Goal: Task Accomplishment & Management: Manage account settings

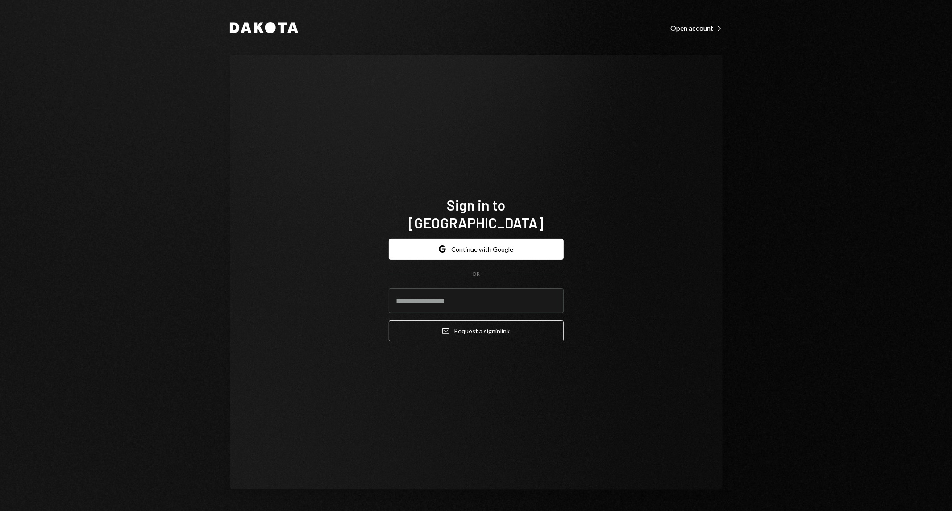
type input "**********"
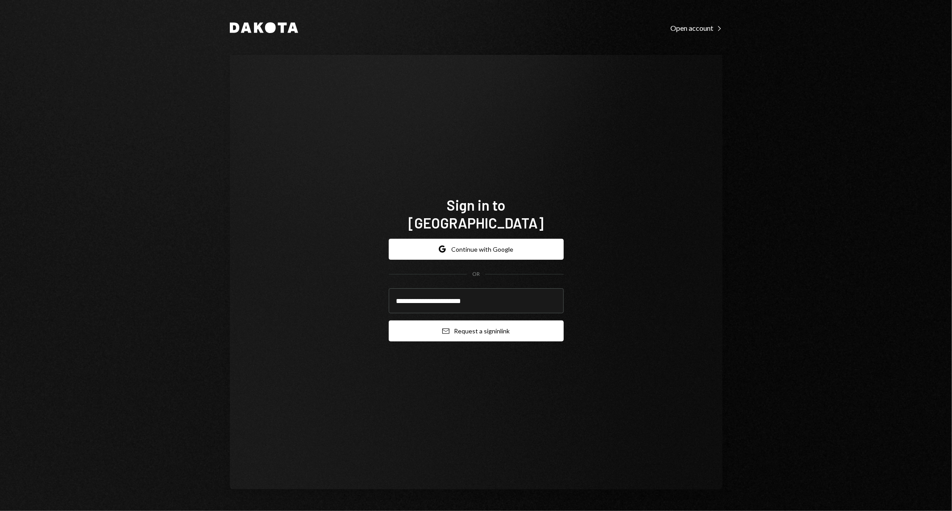
click at [488, 325] on button "Email Request a sign in link" at bounding box center [476, 330] width 175 height 21
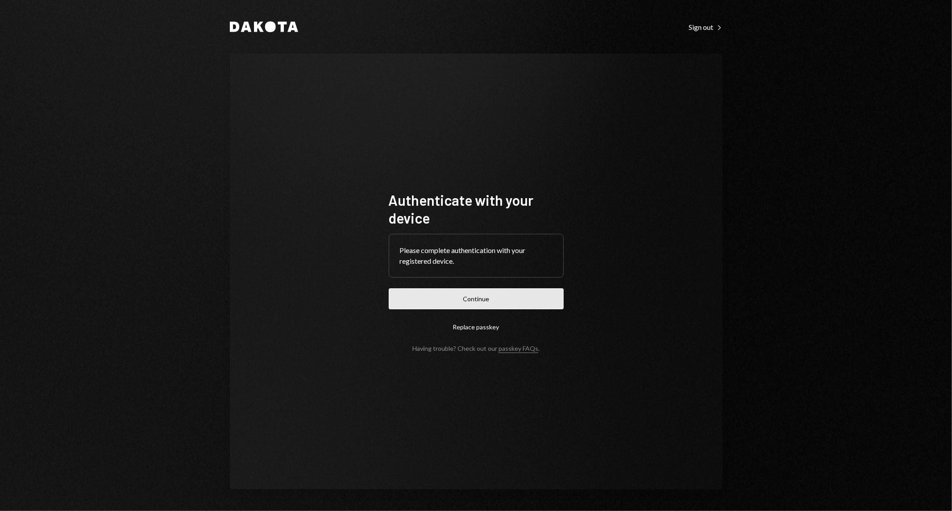
click at [475, 295] on button "Continue" at bounding box center [476, 298] width 175 height 21
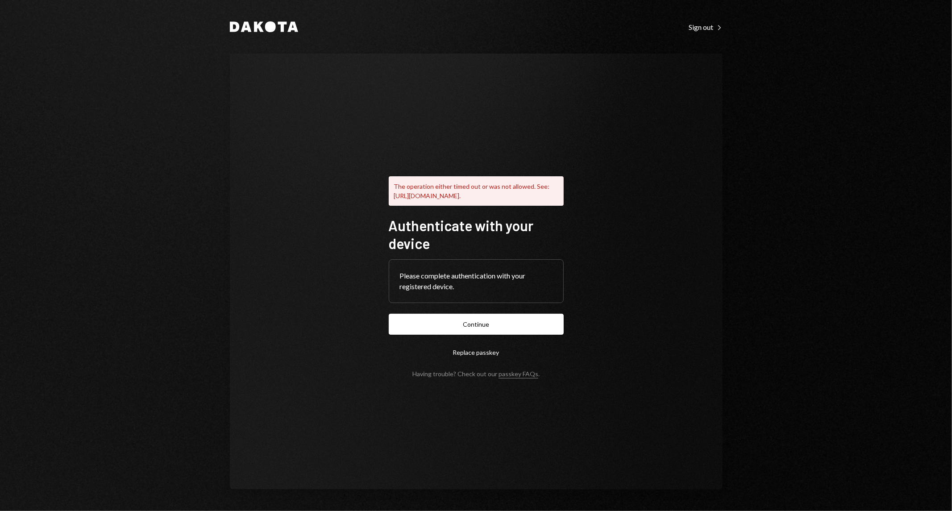
click at [284, 31] on icon "Dakota" at bounding box center [264, 26] width 68 height 11
click at [276, 25] on icon "Dakota" at bounding box center [264, 26] width 68 height 11
click at [694, 24] on div "Sign out Right Caret" at bounding box center [705, 27] width 33 height 9
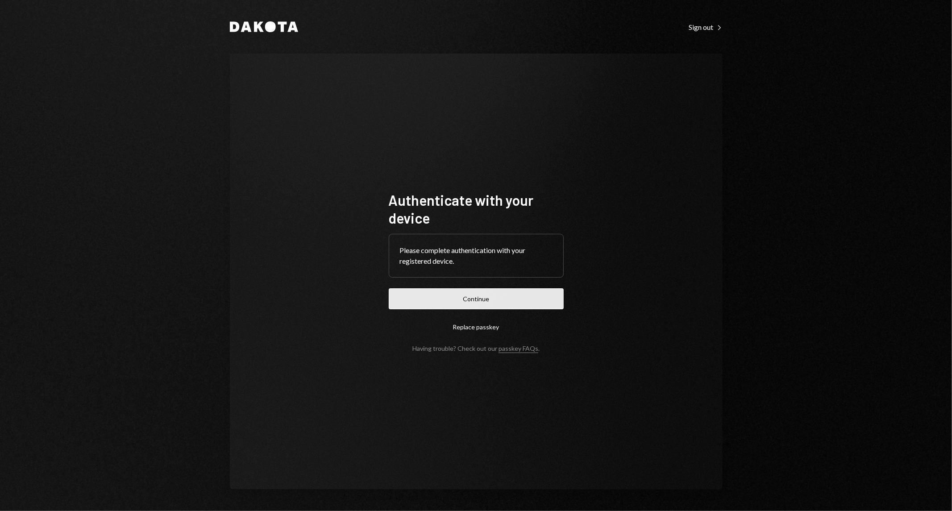
click at [467, 302] on button "Continue" at bounding box center [476, 298] width 175 height 21
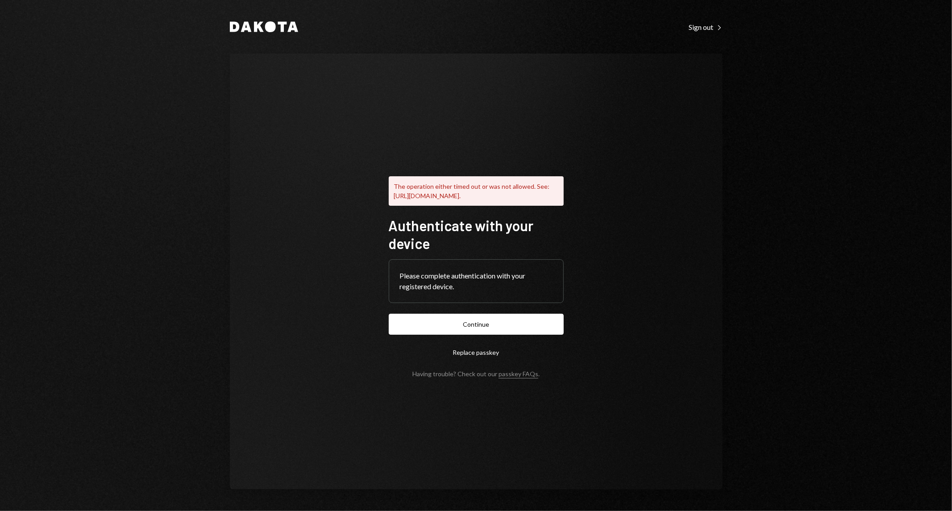
drag, startPoint x: 805, startPoint y: 91, endPoint x: 1275, endPoint y: 51, distance: 472.0
click at [951, 51] on html "Dakota Sign out Right Caret The operation either timed out or was not allowed. …" at bounding box center [476, 255] width 952 height 511
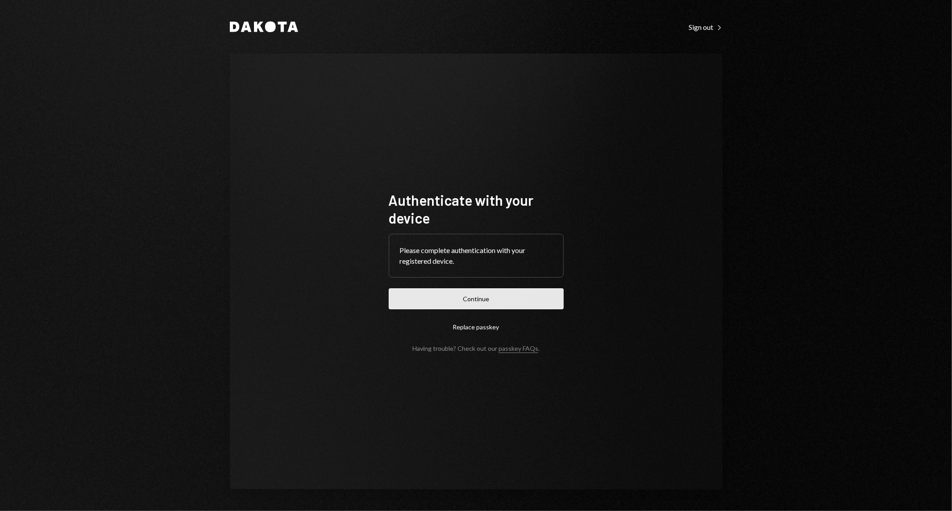
click at [493, 295] on button "Continue" at bounding box center [476, 298] width 175 height 21
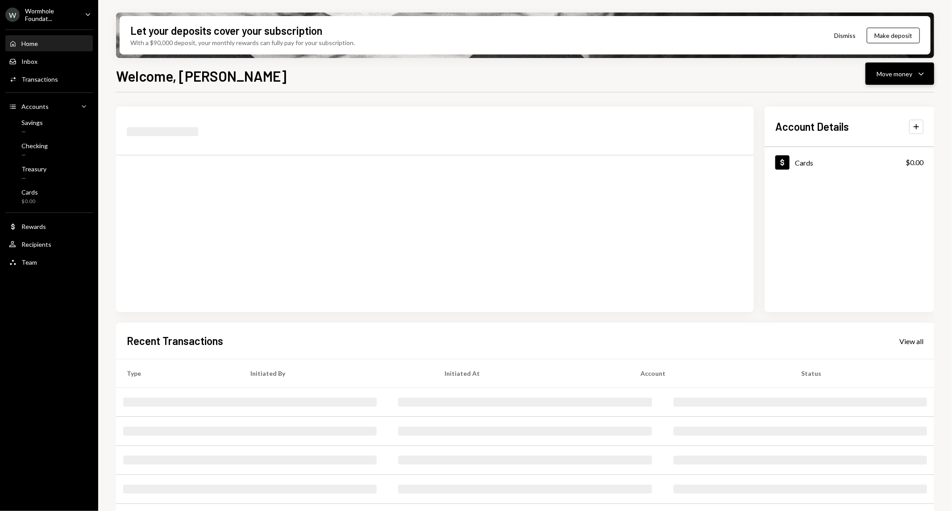
click at [893, 74] on div "Move money" at bounding box center [894, 73] width 36 height 9
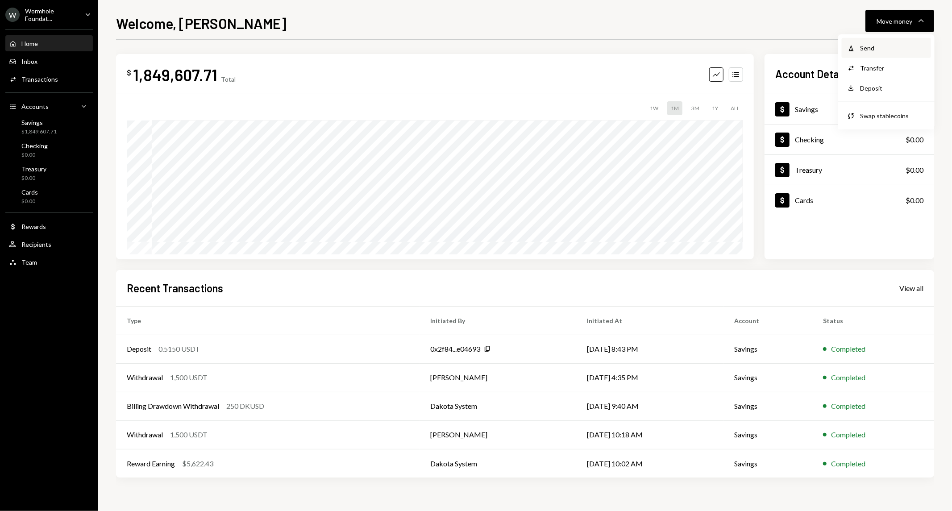
click at [868, 43] on div "Send" at bounding box center [892, 47] width 65 height 9
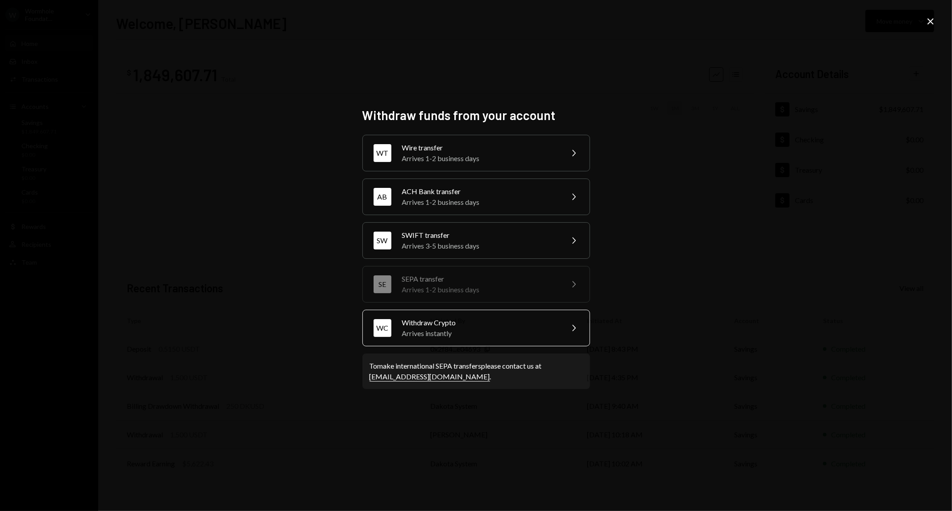
click at [540, 317] on div "Withdraw Crypto" at bounding box center [479, 322] width 155 height 11
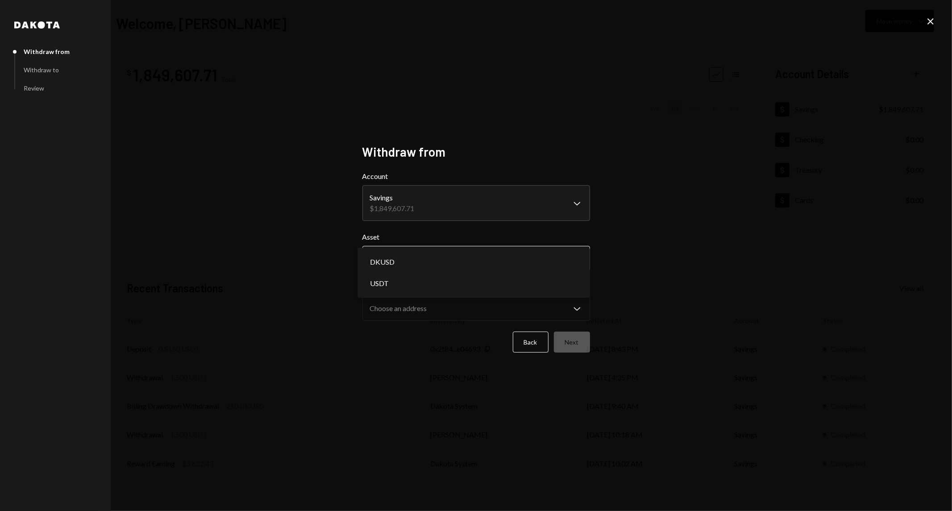
click at [474, 259] on body "**********" at bounding box center [476, 255] width 952 height 511
select select "****"
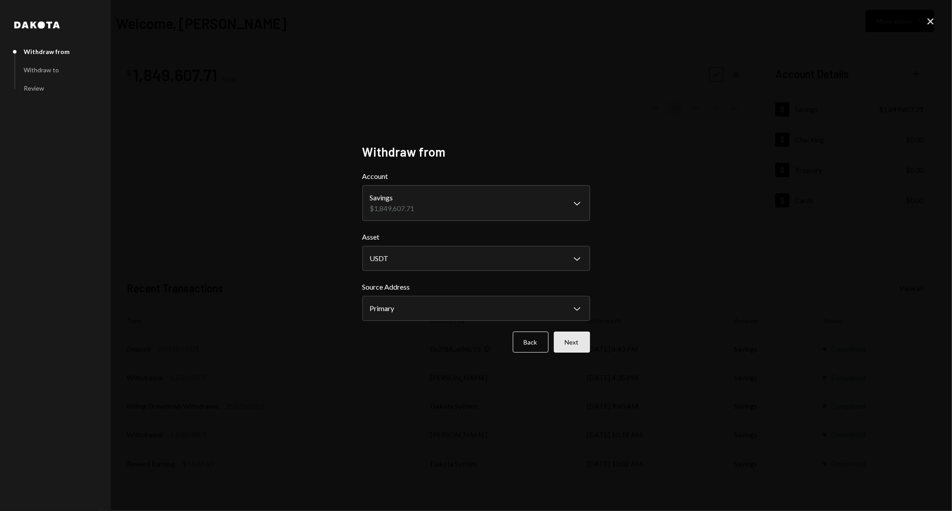
click at [579, 339] on button "Next" at bounding box center [572, 342] width 36 height 21
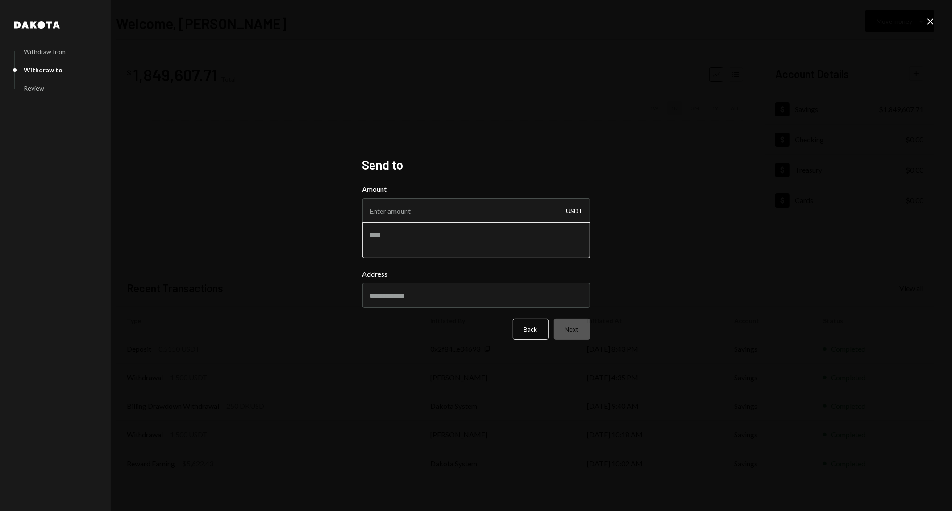
click at [438, 242] on textarea at bounding box center [476, 240] width 228 height 36
click at [452, 296] on input "Address" at bounding box center [476, 295] width 228 height 25
paste input "**********"
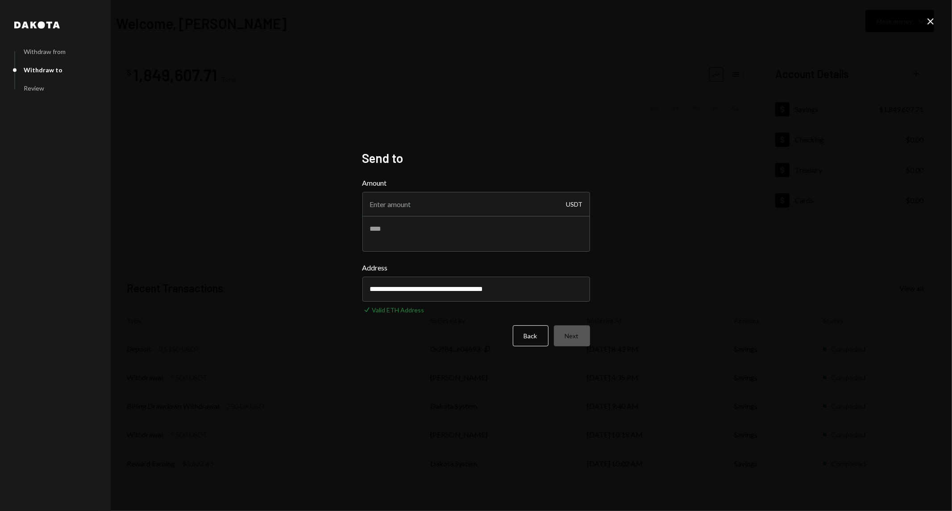
type input "**********"
click at [431, 210] on input "Amount" at bounding box center [476, 204] width 228 height 25
type input "1449"
click at [574, 337] on button "Next" at bounding box center [572, 335] width 36 height 21
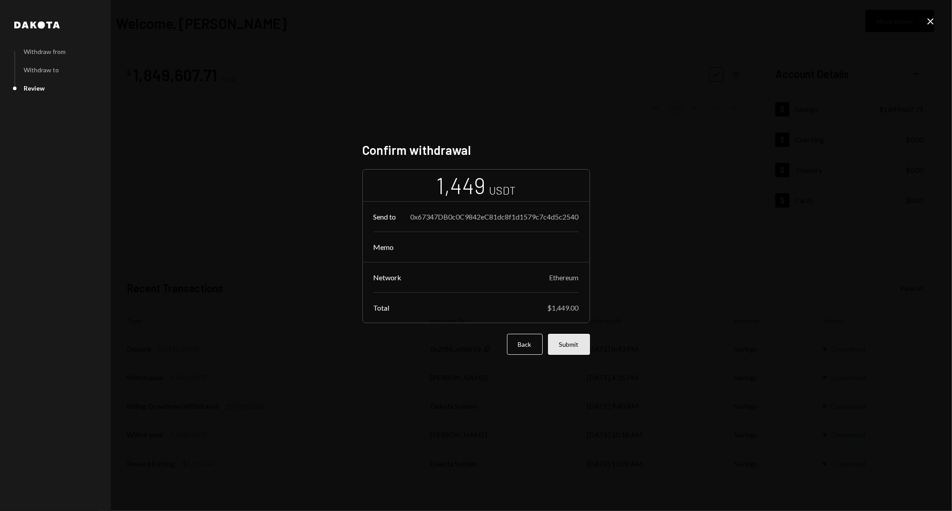
click at [573, 345] on button "Submit" at bounding box center [569, 344] width 42 height 21
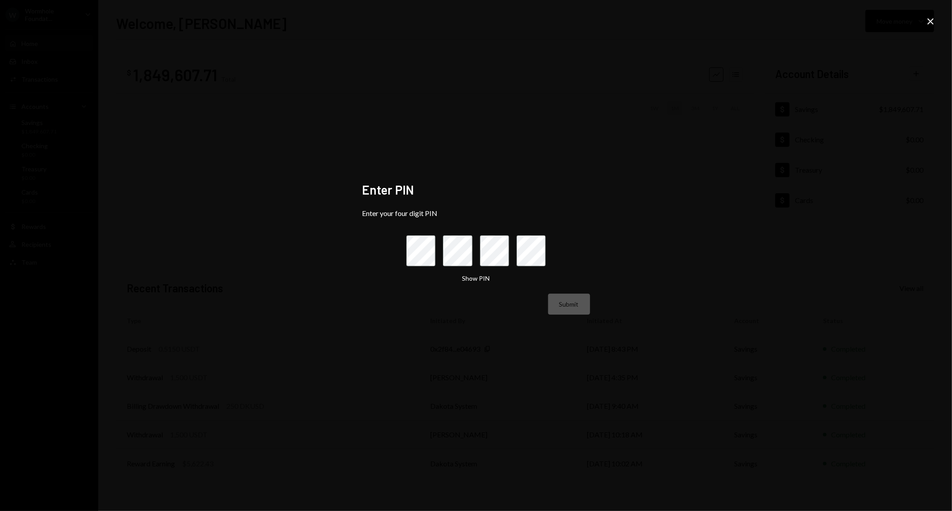
click at [317, 437] on div "Enter PIN Enter your four digit PIN Show PIN Submit Close" at bounding box center [476, 255] width 952 height 511
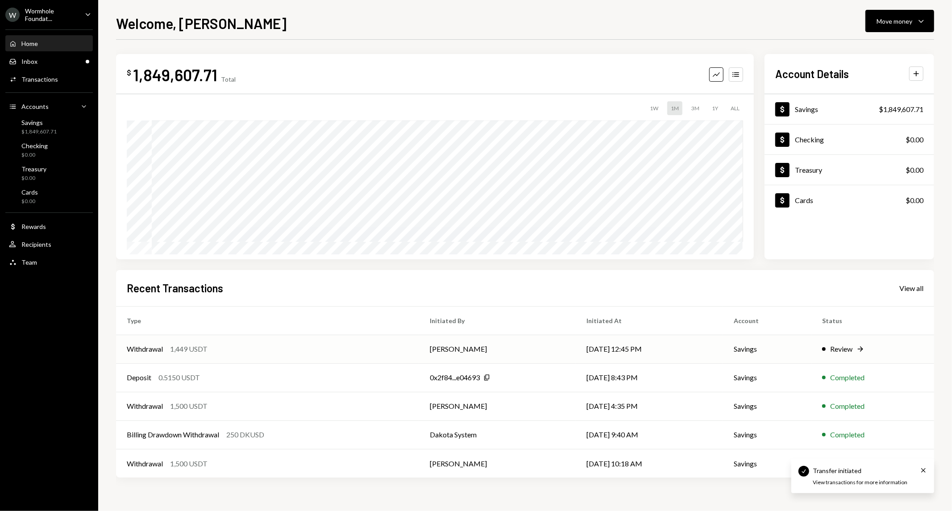
click at [790, 351] on td "Savings" at bounding box center [767, 349] width 88 height 29
click at [841, 349] on div "Review" at bounding box center [841, 349] width 22 height 11
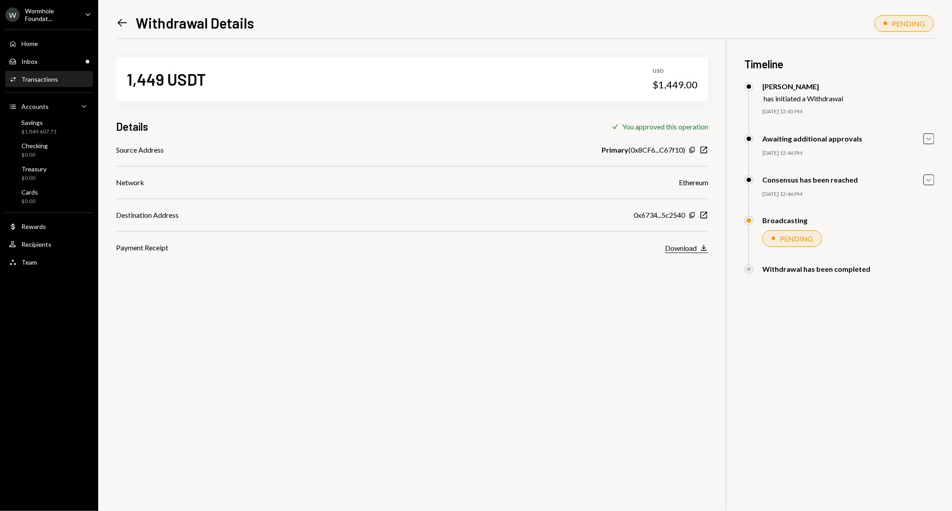
click at [698, 251] on button "Download Download" at bounding box center [686, 248] width 43 height 10
drag, startPoint x: 806, startPoint y: 220, endPoint x: 762, endPoint y: 219, distance: 43.8
click at [762, 219] on div "Broadcasting" at bounding box center [839, 220] width 190 height 9
copy div "Broadcasting"
click at [668, 330] on div "1,449 USDT USD $1,449.00 Details Check You approved this operation Source Addre…" at bounding box center [525, 294] width 818 height 511
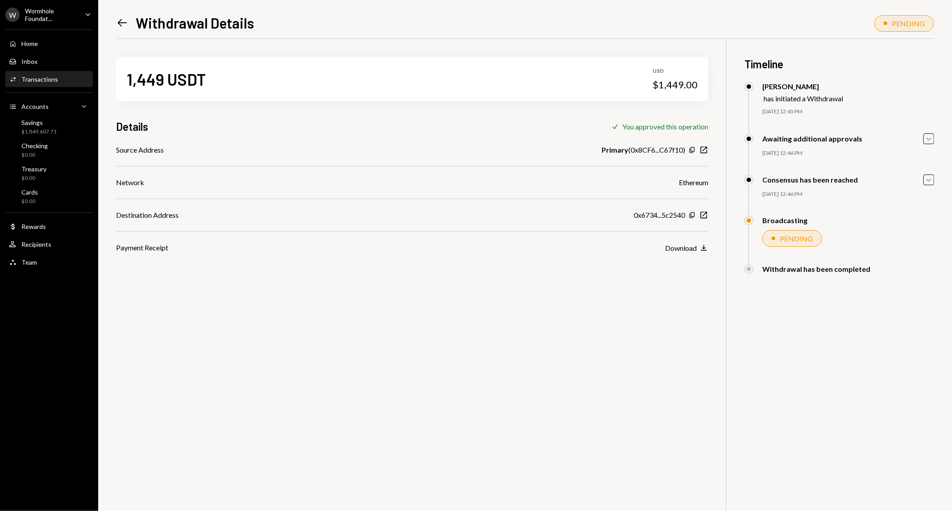
click at [519, 392] on div "1,449 USDT USD $1,449.00 Details Check You approved this operation Source Addre…" at bounding box center [525, 294] width 818 height 511
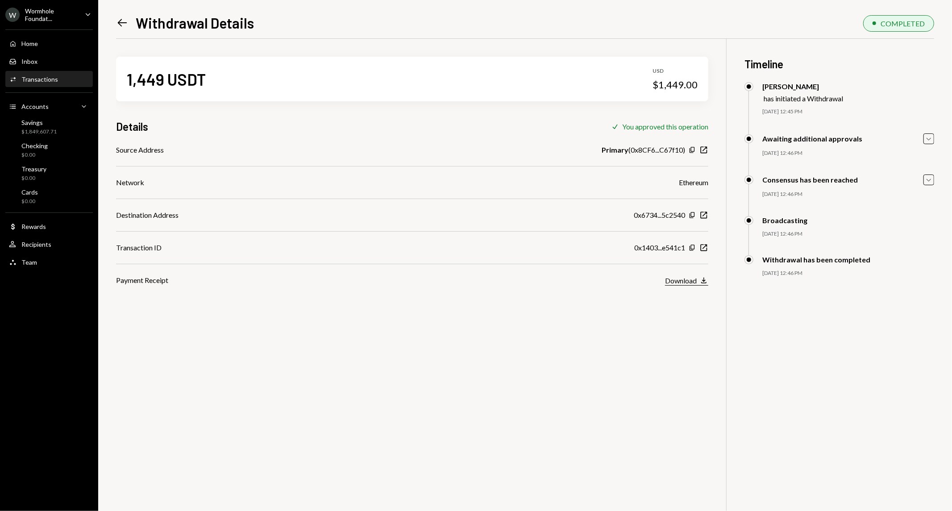
click at [692, 278] on div "Download" at bounding box center [681, 280] width 32 height 8
